Goal: Task Accomplishment & Management: Use online tool/utility

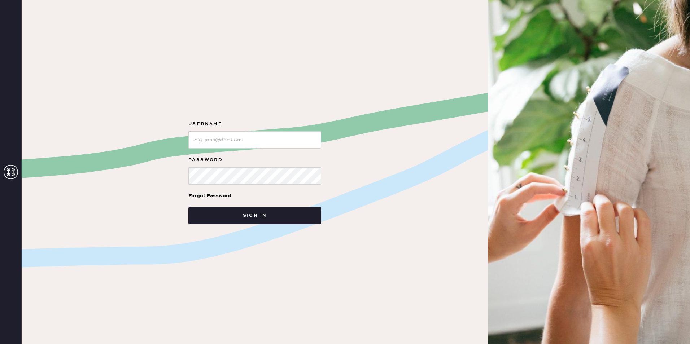
type input "bloomiesseattle"
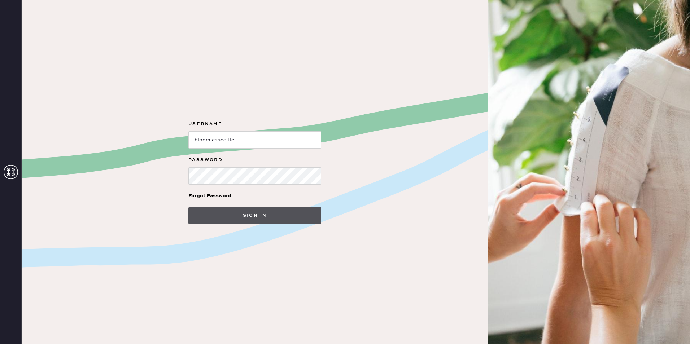
click at [234, 216] on button "Sign in" at bounding box center [254, 215] width 133 height 17
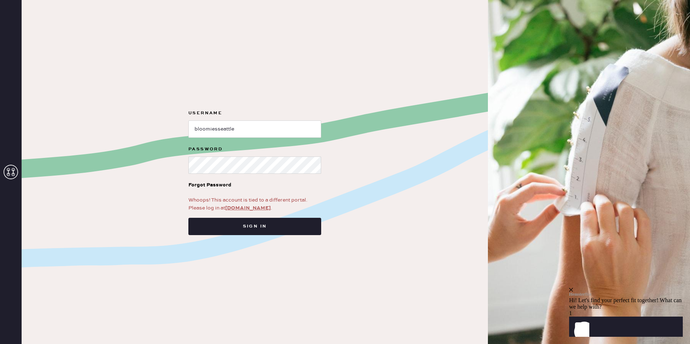
click at [247, 209] on link "[DOMAIN_NAME]" at bounding box center [247, 208] width 45 height 6
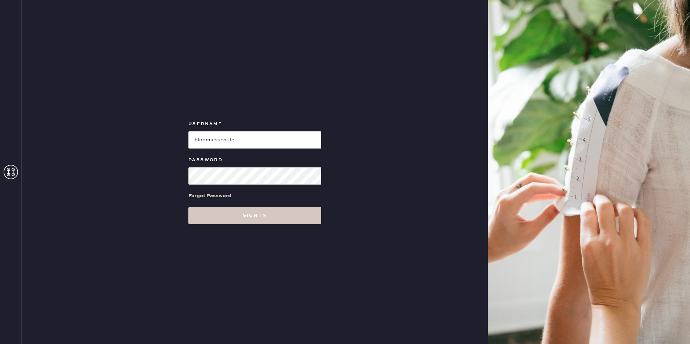
click at [231, 140] on input "loginName" at bounding box center [254, 139] width 133 height 17
type input "bloomiesseattle"
click at [188, 207] on button "Sign in" at bounding box center [254, 215] width 133 height 17
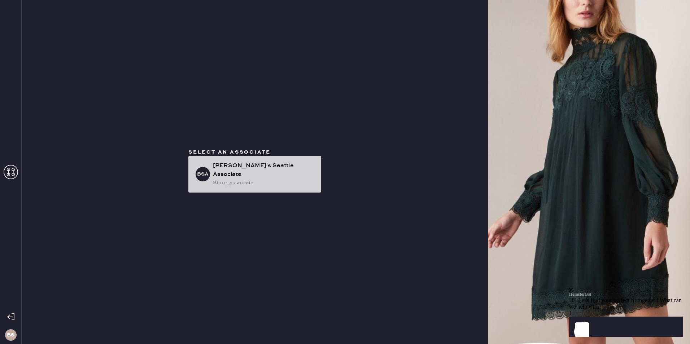
click at [258, 179] on div "store_associate" at bounding box center [264, 183] width 102 height 8
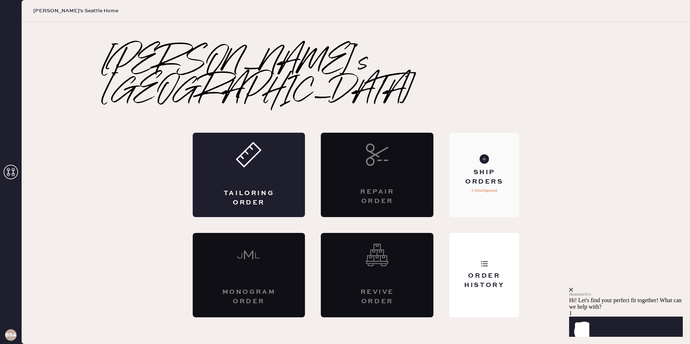
click at [479, 168] on div "Ship Orders" at bounding box center [484, 177] width 58 height 18
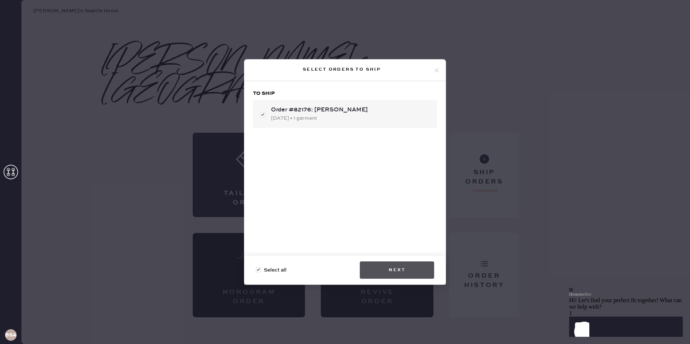
click at [403, 271] on button "Next" at bounding box center [397, 270] width 74 height 17
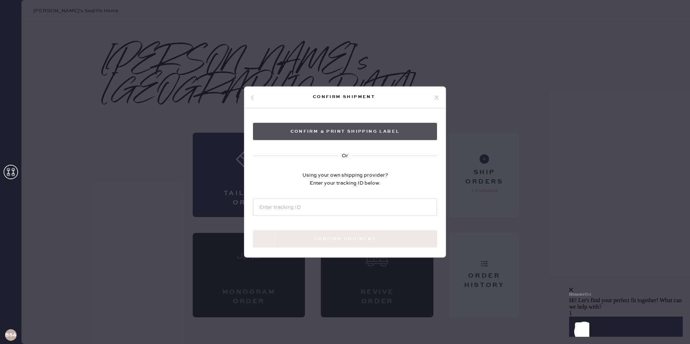
click at [379, 135] on button "Confirm & Print shipping label" at bounding box center [345, 131] width 184 height 17
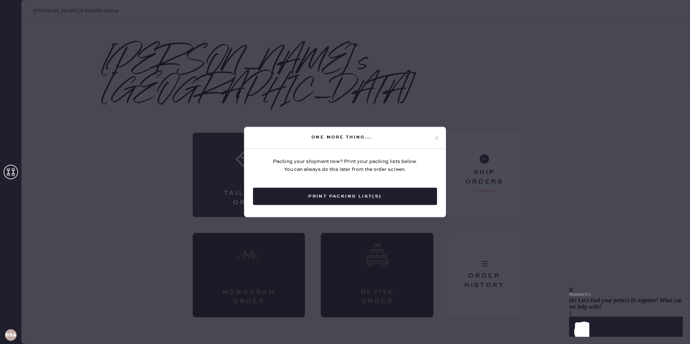
click at [436, 137] on icon at bounding box center [436, 138] width 6 height 6
